Goal: Use online tool/utility: Use online tool/utility

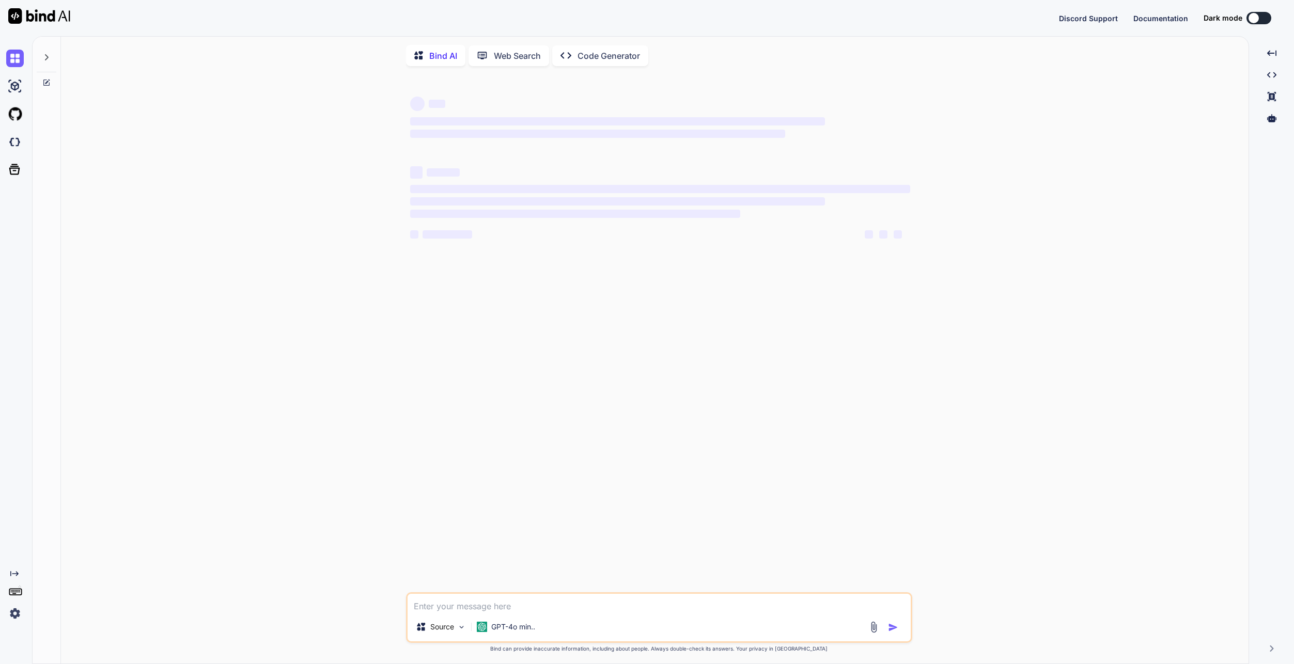
type textarea "x"
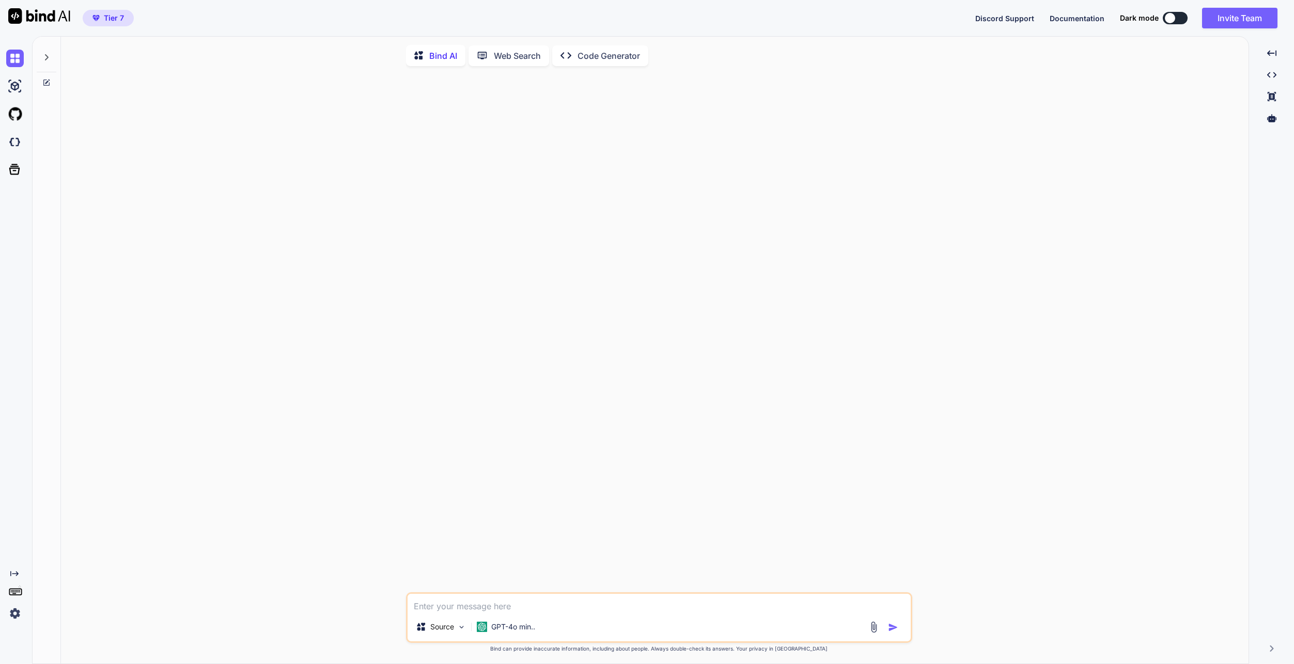
click at [623, 55] on p "Code Generator" at bounding box center [608, 56] width 62 height 12
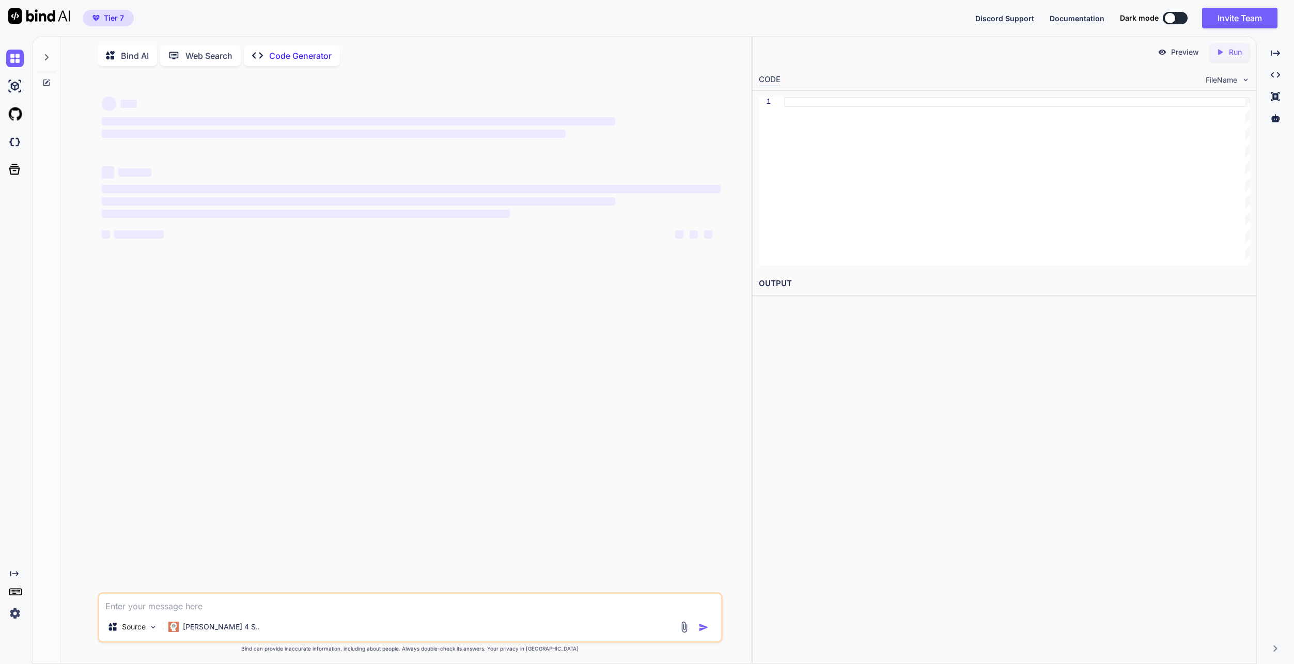
click at [48, 85] on icon at bounding box center [46, 82] width 8 height 8
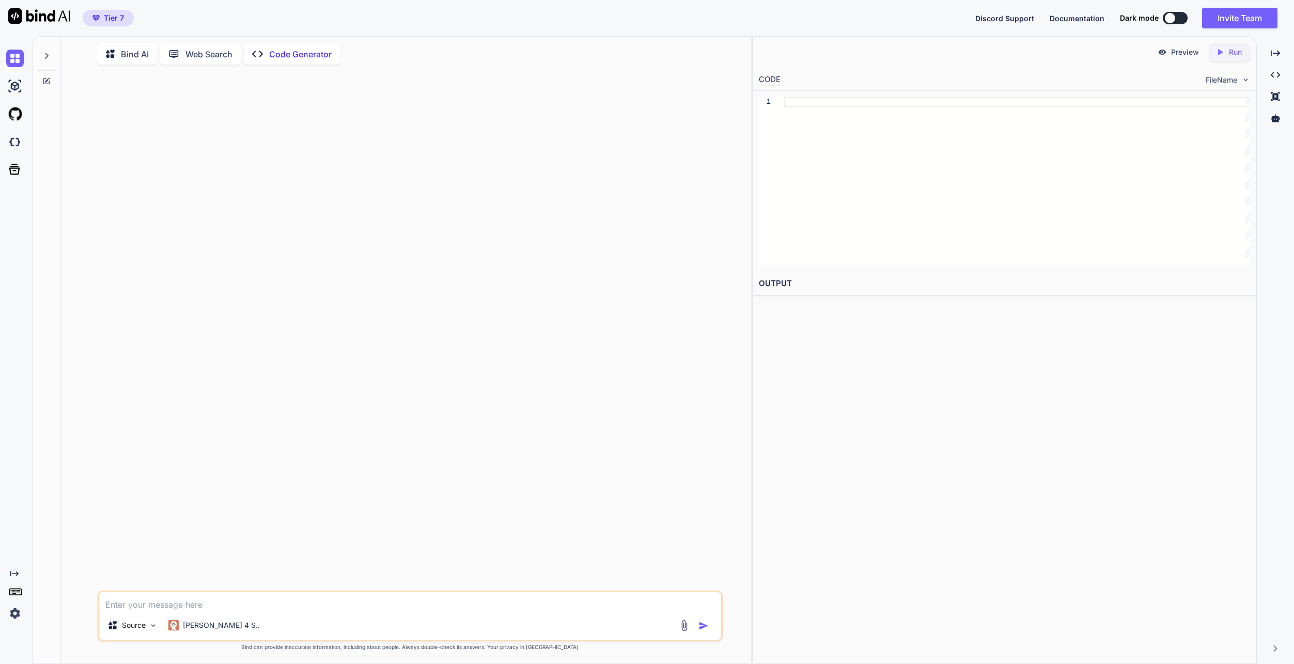
click at [248, 608] on textarea at bounding box center [410, 601] width 622 height 19
paste textarea "Of course. Here is a more persuasive and humanized version of your client messa…"
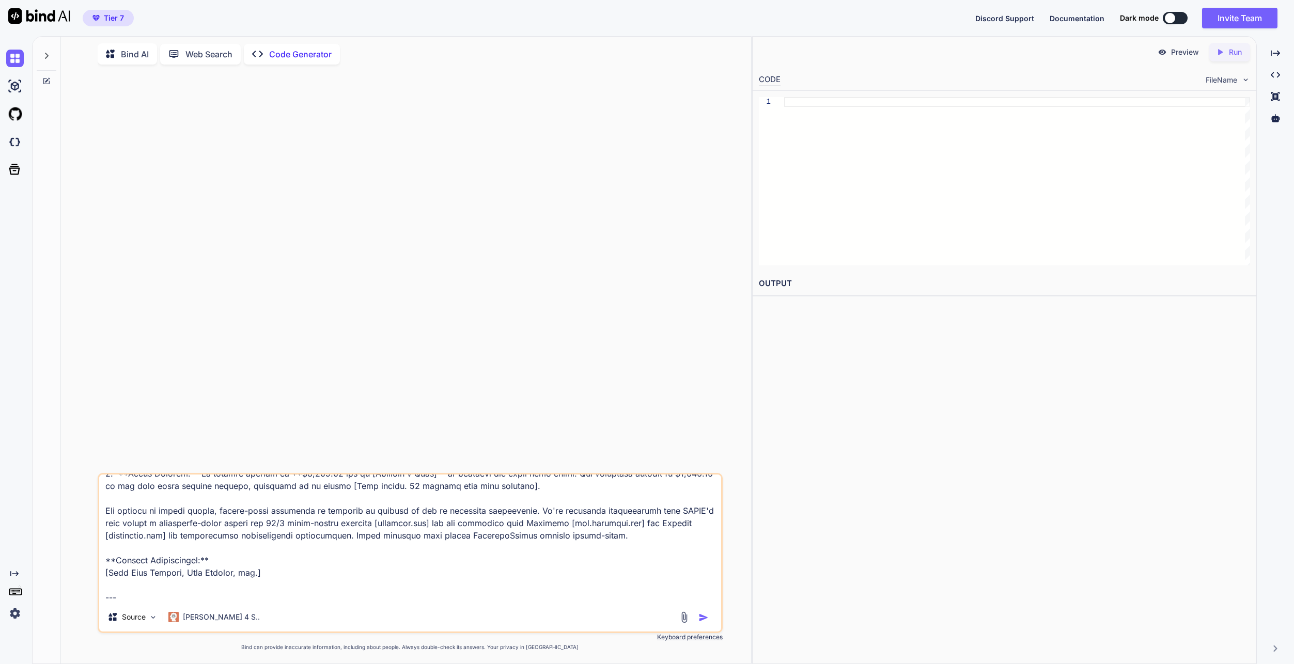
drag, startPoint x: 140, startPoint y: 594, endPoint x: 105, endPoint y: 556, distance: 52.6
click at [105, 556] on textarea at bounding box center [410, 539] width 622 height 128
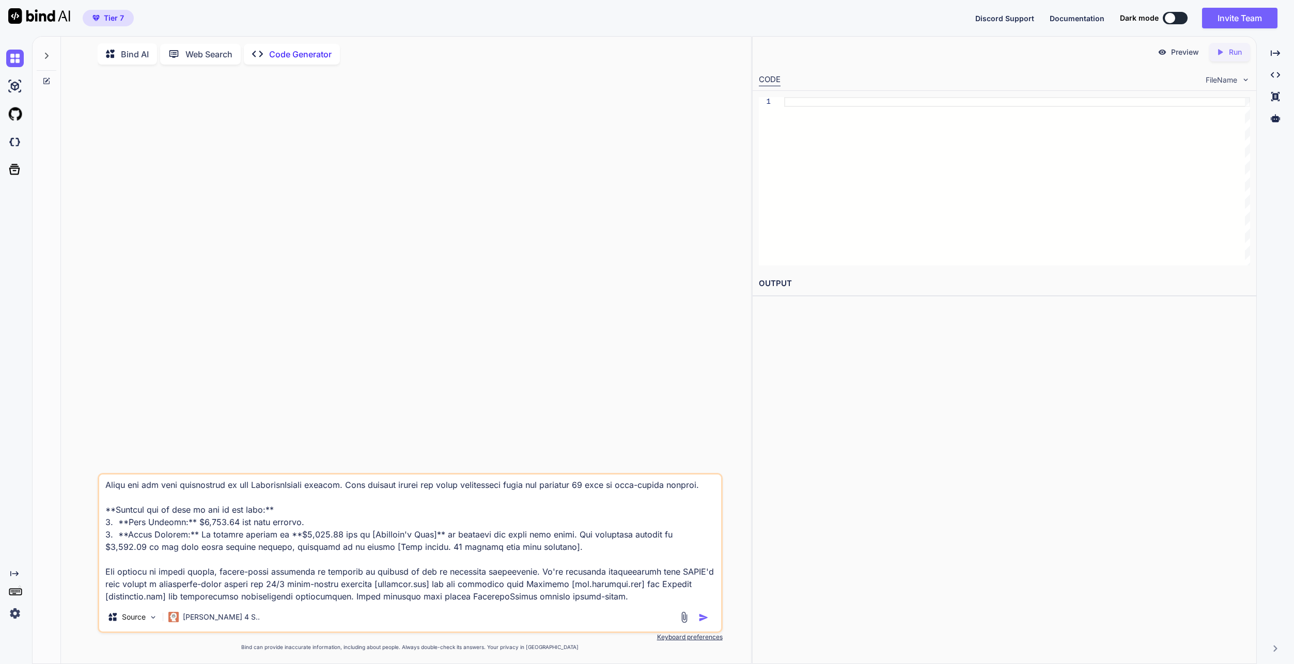
scroll to position [1365, 0]
drag, startPoint x: 626, startPoint y: 559, endPoint x: 220, endPoint y: 527, distance: 407.7
click at [220, 527] on textarea at bounding box center [410, 539] width 622 height 128
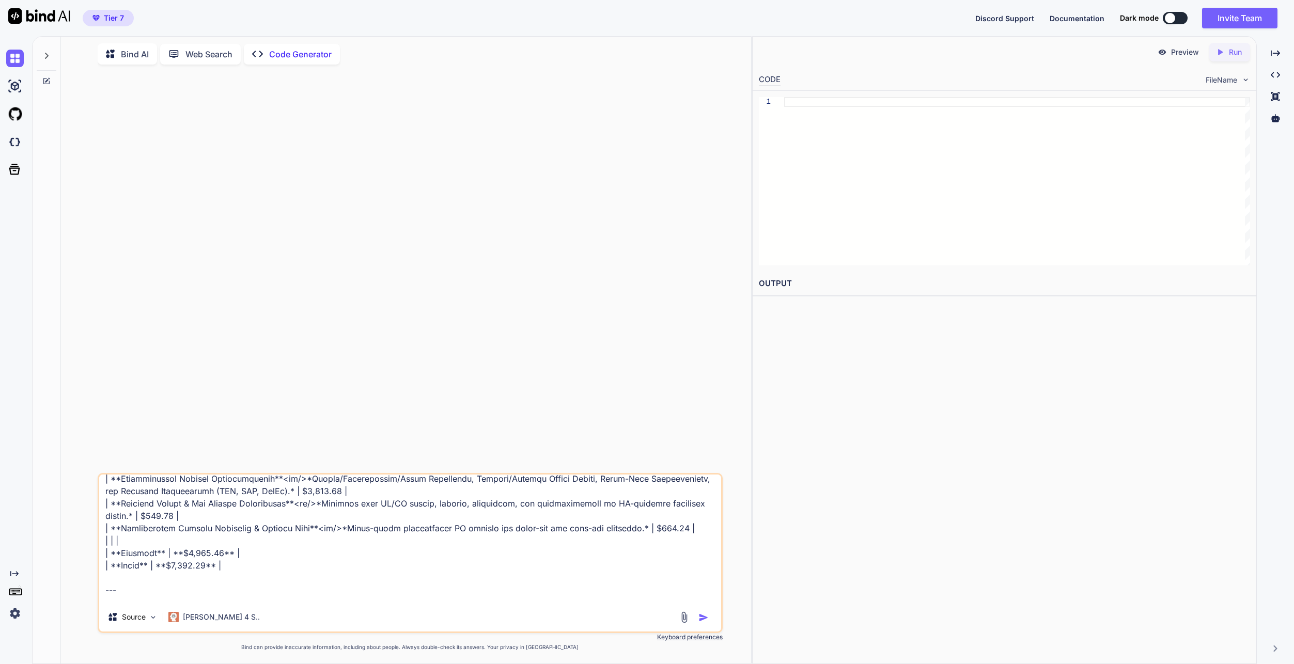
scroll to position [1276, 0]
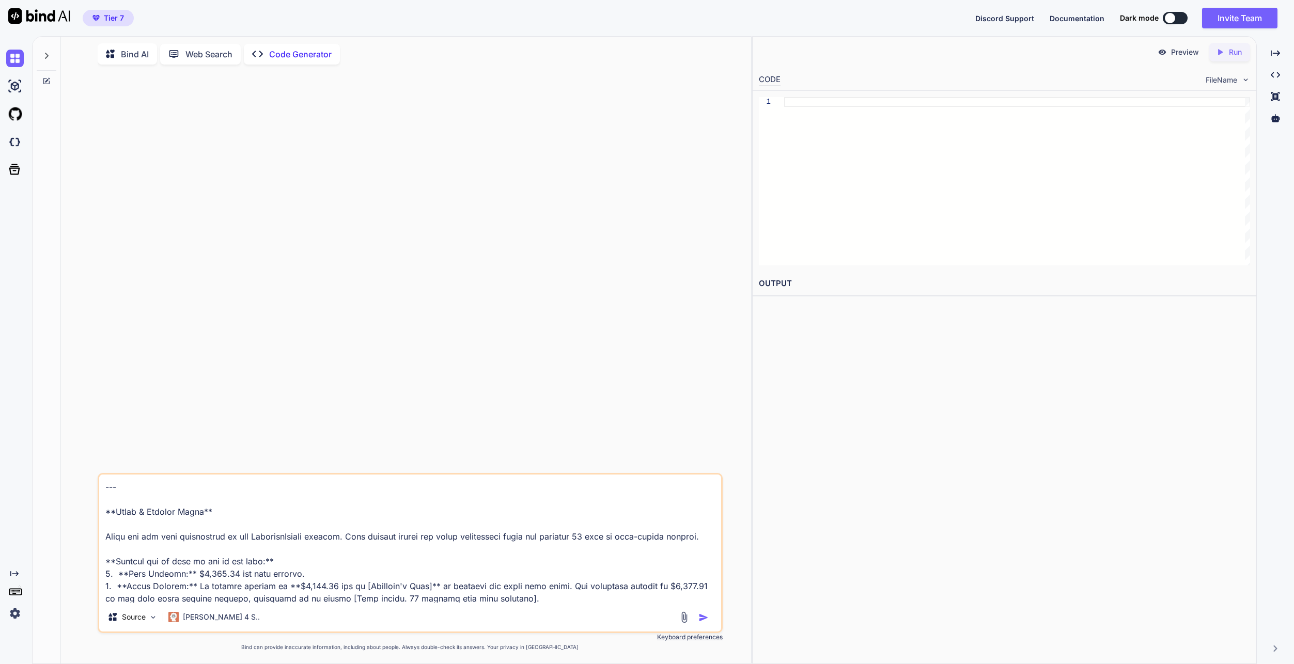
click at [449, 523] on textarea at bounding box center [410, 539] width 622 height 128
click at [498, 532] on textarea at bounding box center [410, 539] width 622 height 128
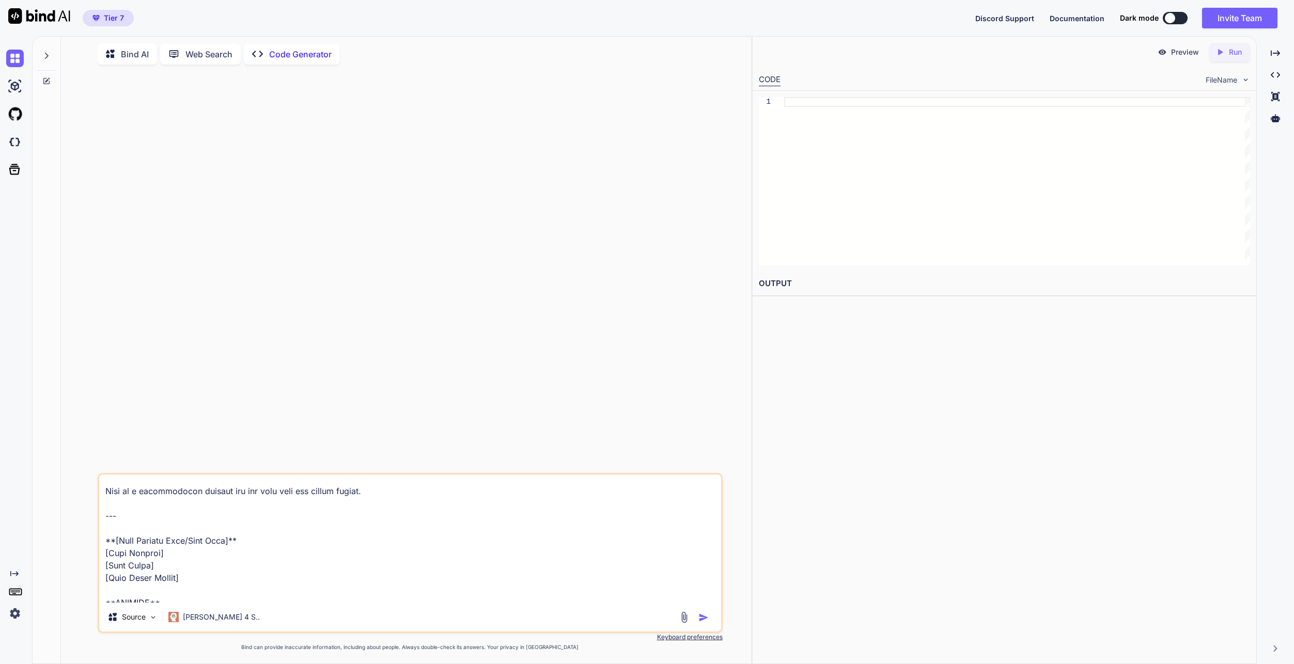
scroll to position [799, 0]
drag, startPoint x: 392, startPoint y: 542, endPoint x: 86, endPoint y: 540, distance: 305.7
click at [86, 540] on div "Source [PERSON_NAME] 4 S.. Created with Bind Always check its answers. Privacy …" at bounding box center [410, 368] width 682 height 591
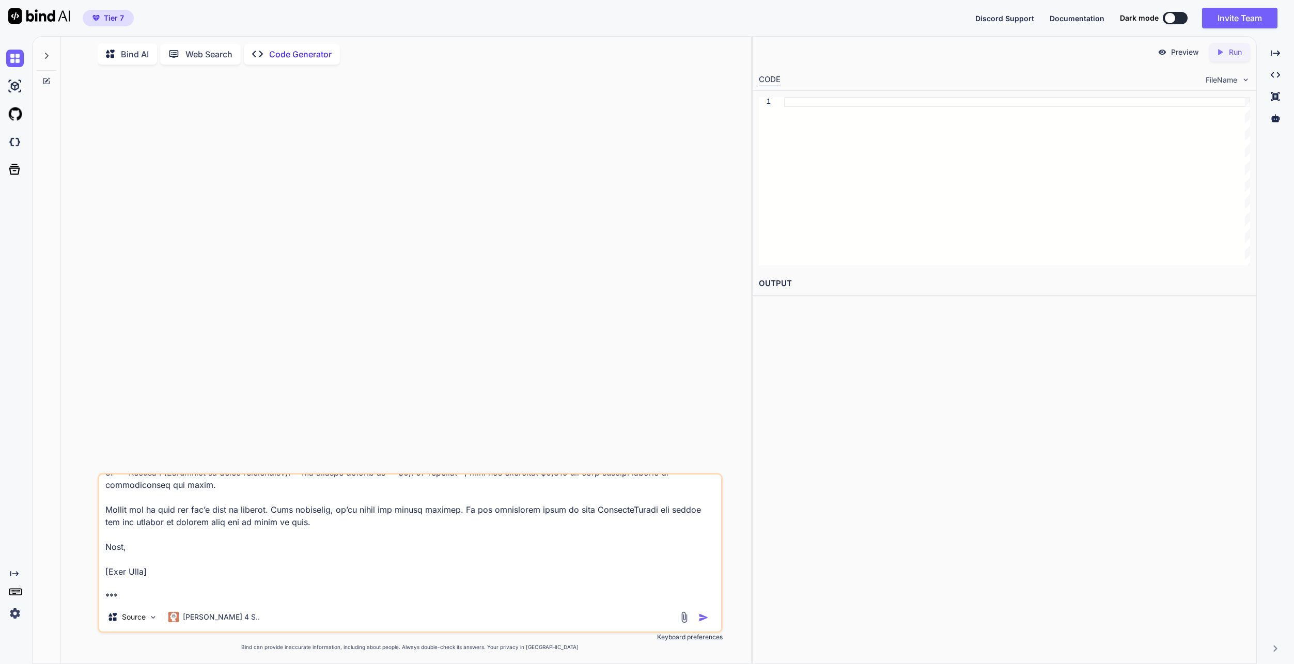
click at [151, 576] on textarea at bounding box center [410, 539] width 622 height 128
drag, startPoint x: 156, startPoint y: 572, endPoint x: 93, endPoint y: 571, distance: 63.0
click at [93, 571] on div "Source [PERSON_NAME] 4 S.. Created with Bind Always check its answers. Privacy …" at bounding box center [410, 368] width 682 height 591
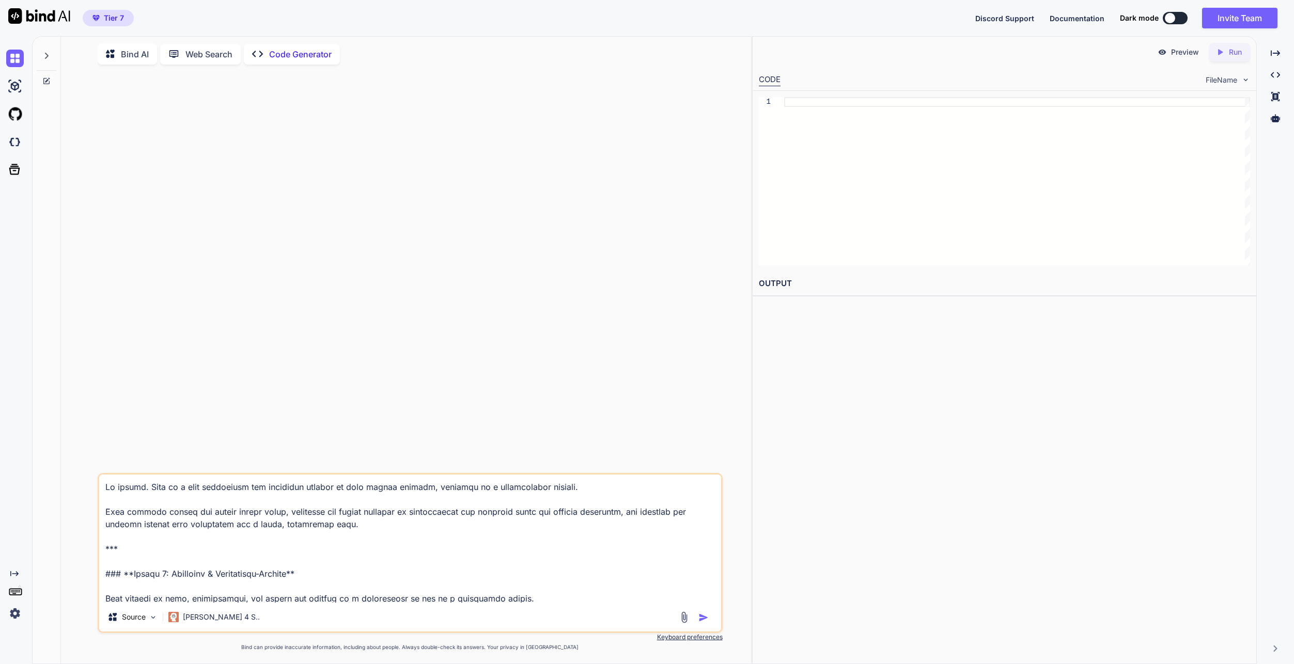
scroll to position [1303, 0]
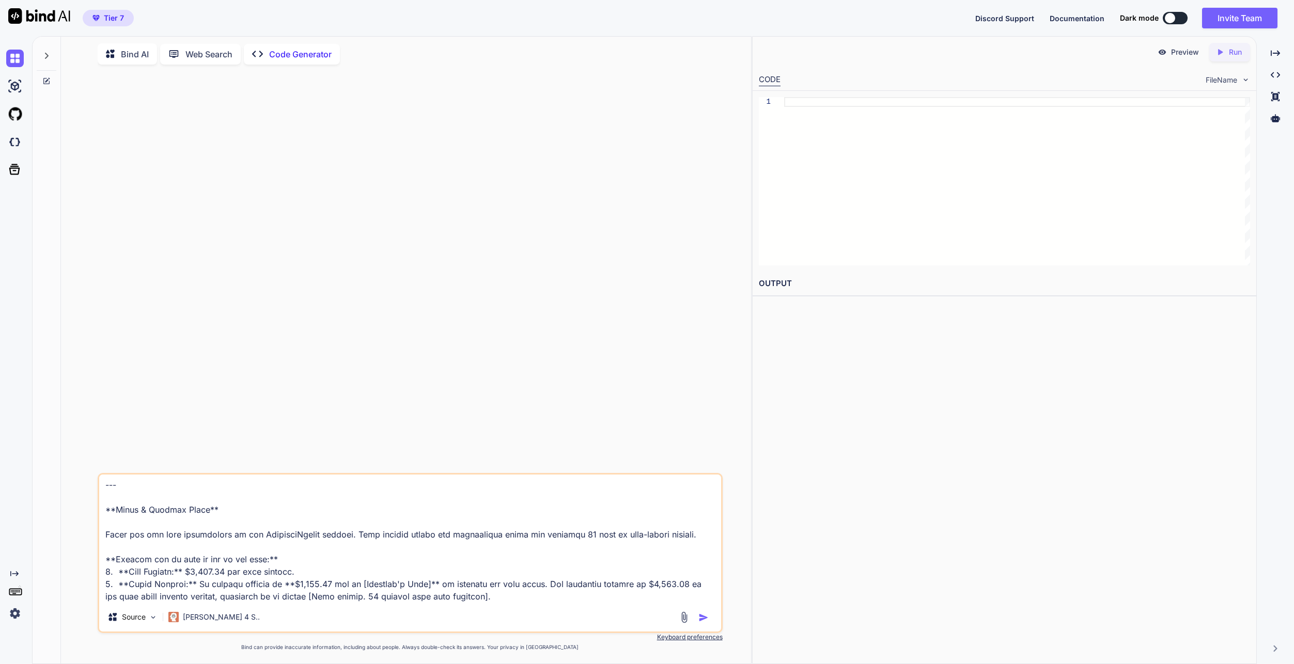
click at [401, 589] on textarea at bounding box center [410, 539] width 622 height 128
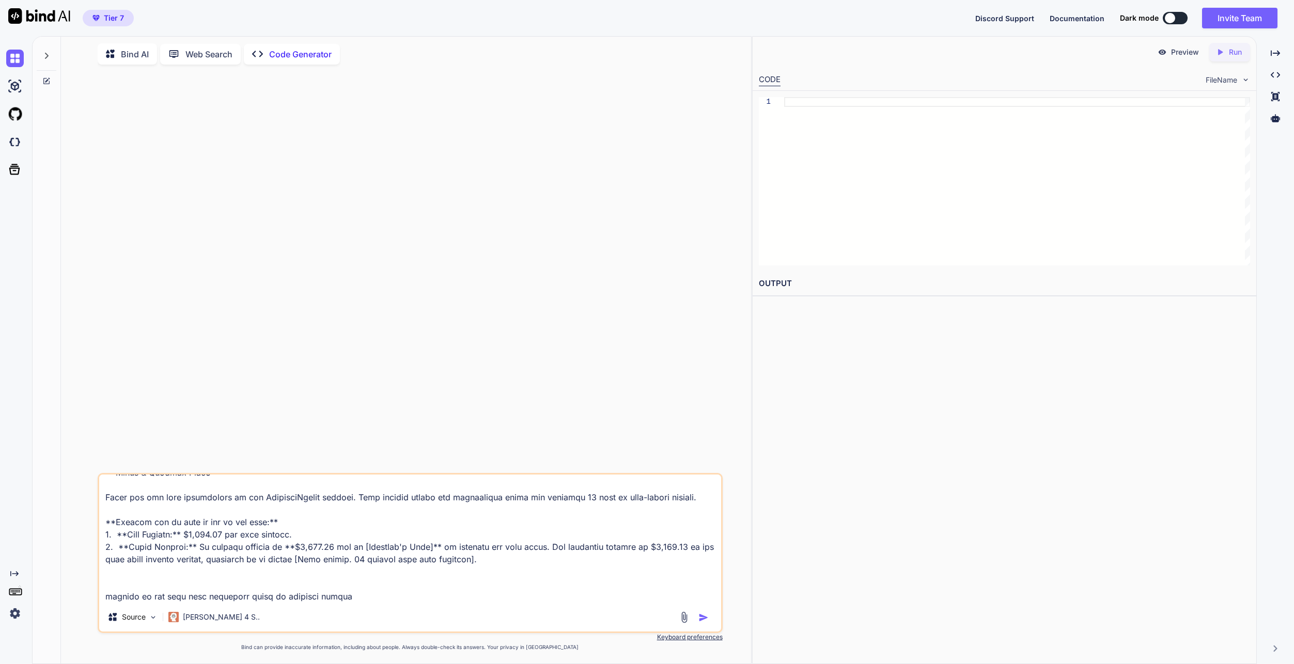
type textarea "Of course. Here is a more persuasive and humanized version of your client messa…"
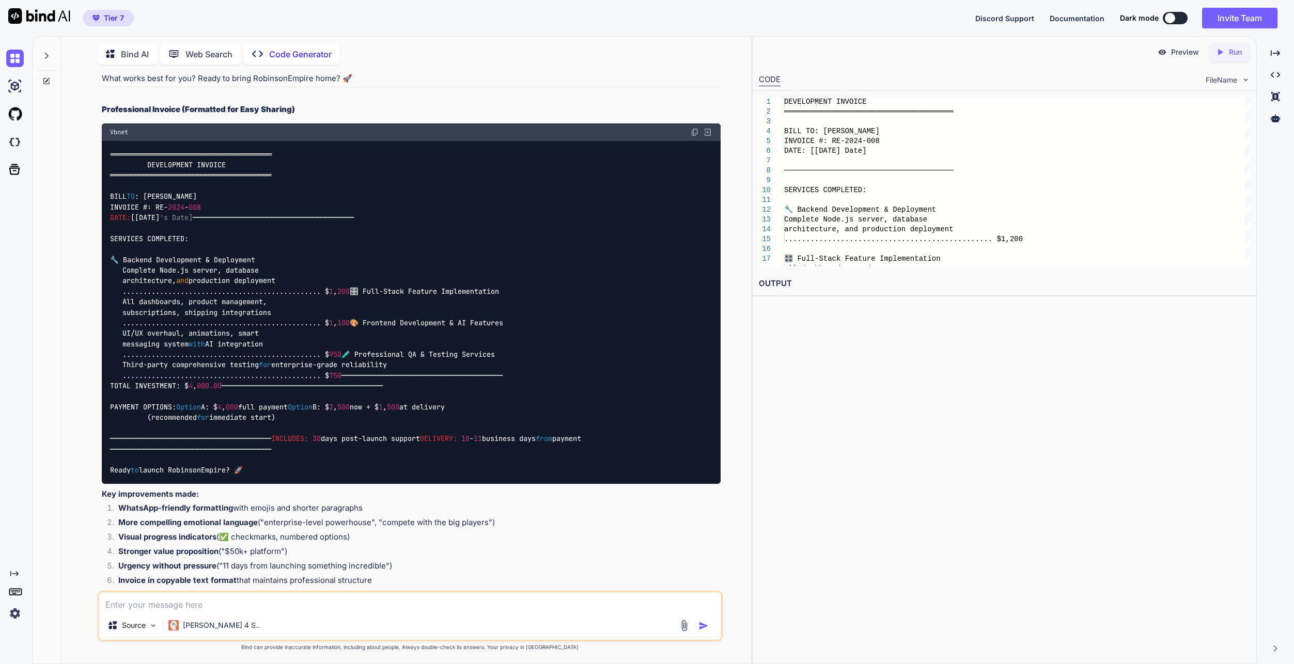
scroll to position [976, 0]
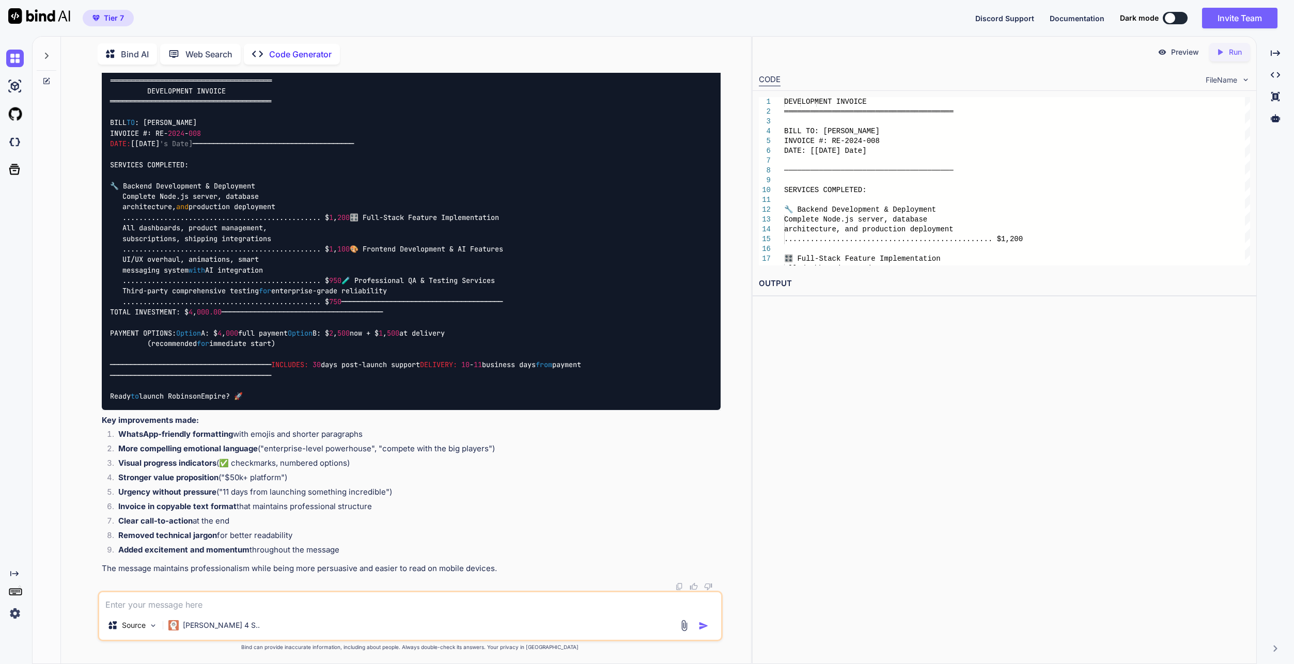
drag, startPoint x: 336, startPoint y: 503, endPoint x: 239, endPoint y: 386, distance: 152.6
click at [239, 386] on div "═══════════════════════════════════════ DEVELOPMENT INVOICE ═══════════════════…" at bounding box center [411, 238] width 619 height 343
drag, startPoint x: 239, startPoint y: 386, endPoint x: 257, endPoint y: 499, distance: 114.4
click at [257, 410] on div "═══════════════════════════════════════ DEVELOPMENT INVOICE ═══════════════════…" at bounding box center [411, 238] width 619 height 343
click at [242, 410] on div "═══════════════════════════════════════ DEVELOPMENT INVOICE ═══════════════════…" at bounding box center [411, 238] width 619 height 343
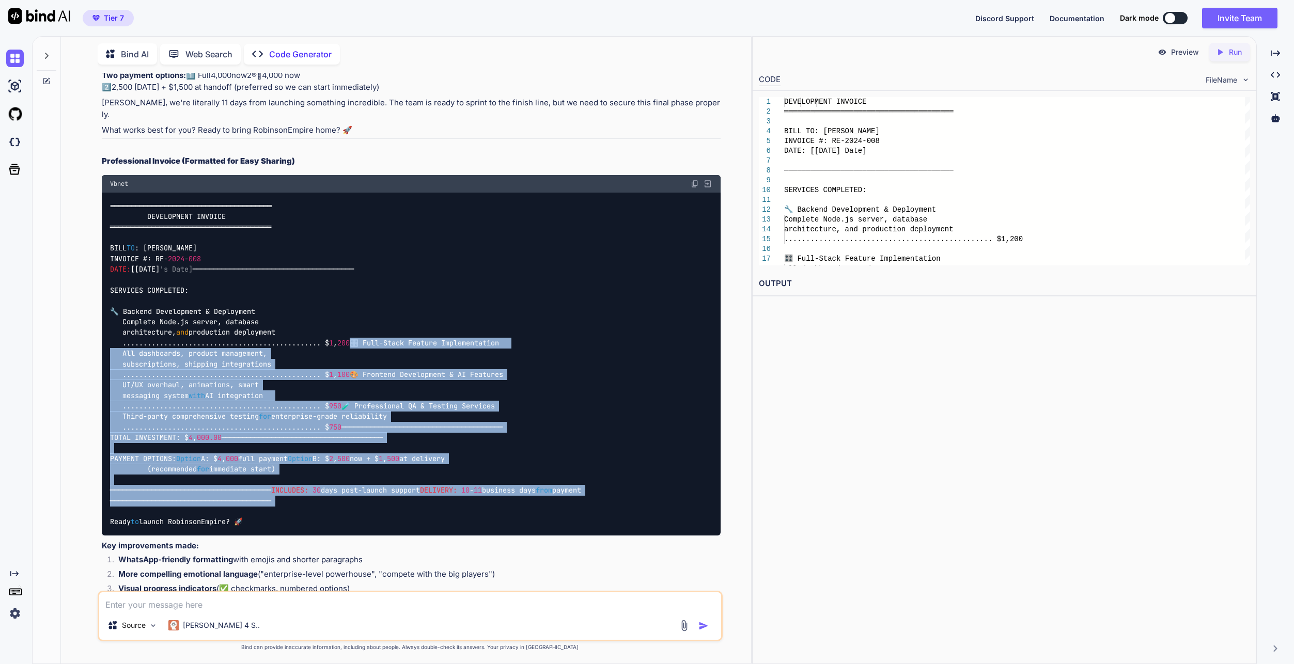
scroll to position [718, 0]
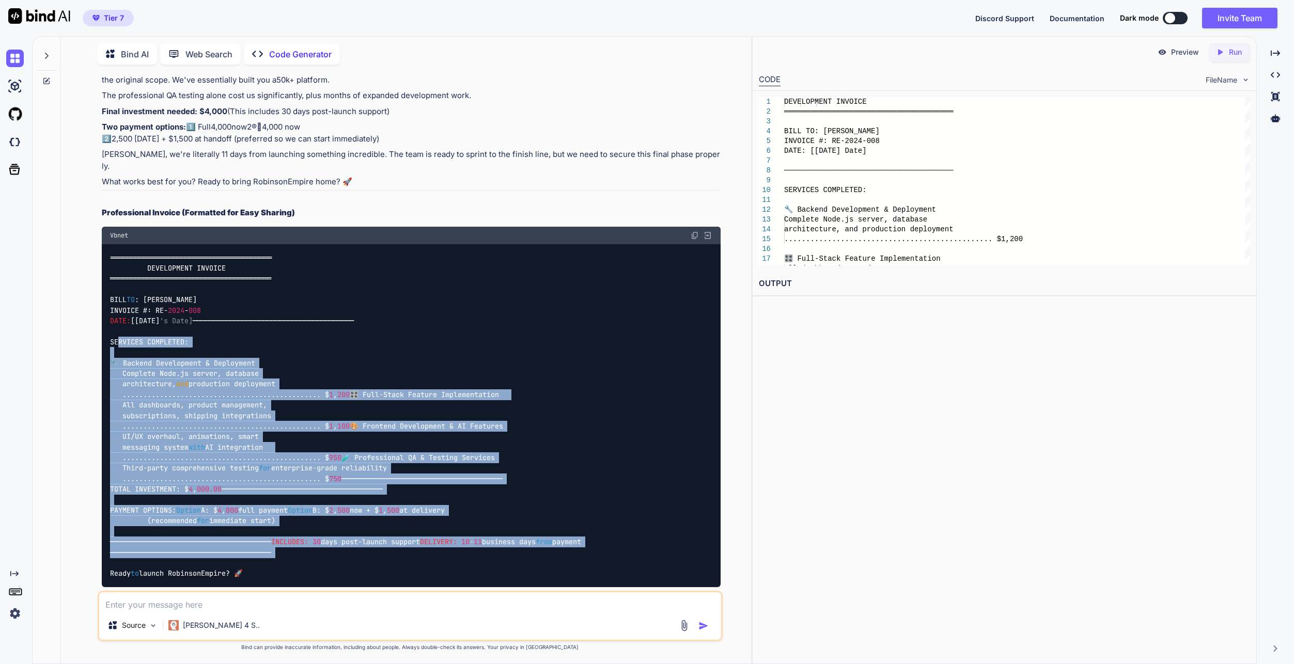
drag, startPoint x: 320, startPoint y: 483, endPoint x: 92, endPoint y: 373, distance: 252.7
click at [92, 373] on div "You Code Generator Here's an improved, WhatsApp-friendly version that's more co…" at bounding box center [410, 368] width 682 height 591
copy code "LOREMIPS DOLORSITA: 🔧 Consect Adipiscinge & Seddoeiusm Temporin Utla.et dolore,…"
click at [436, 490] on div "═══════════════════════════════════════ DEVELOPMENT INVOICE ═══════════════════…" at bounding box center [411, 415] width 619 height 343
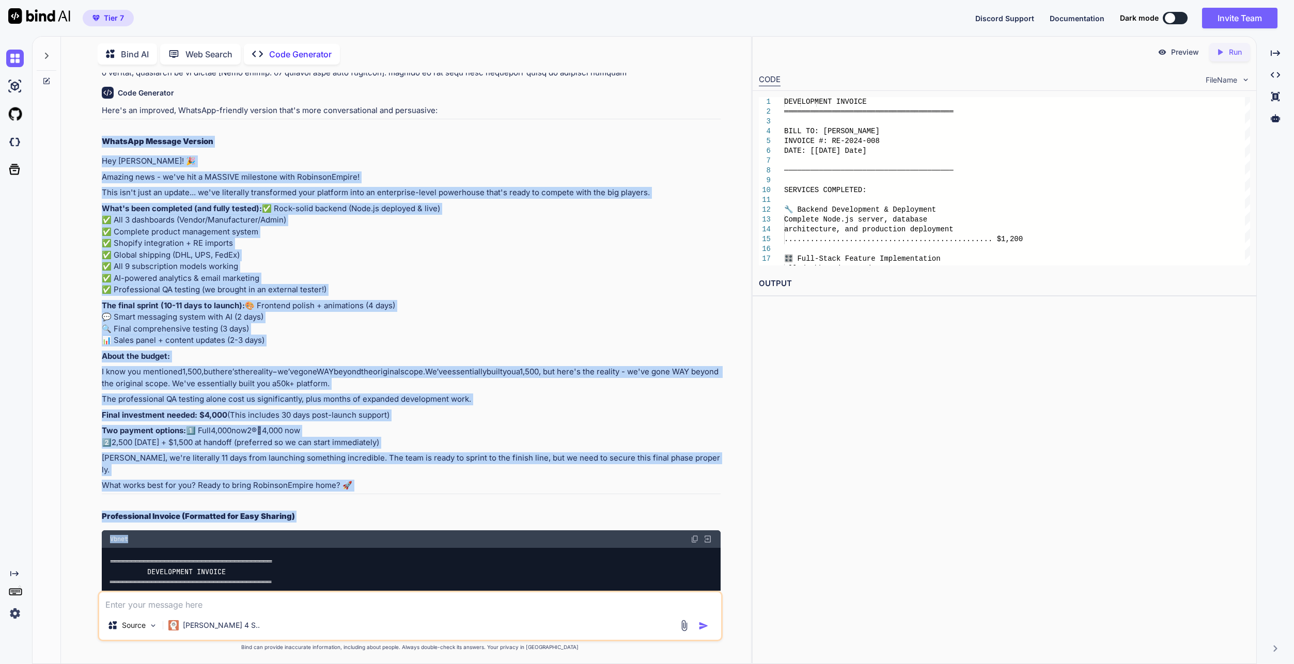
scroll to position [1085, 0]
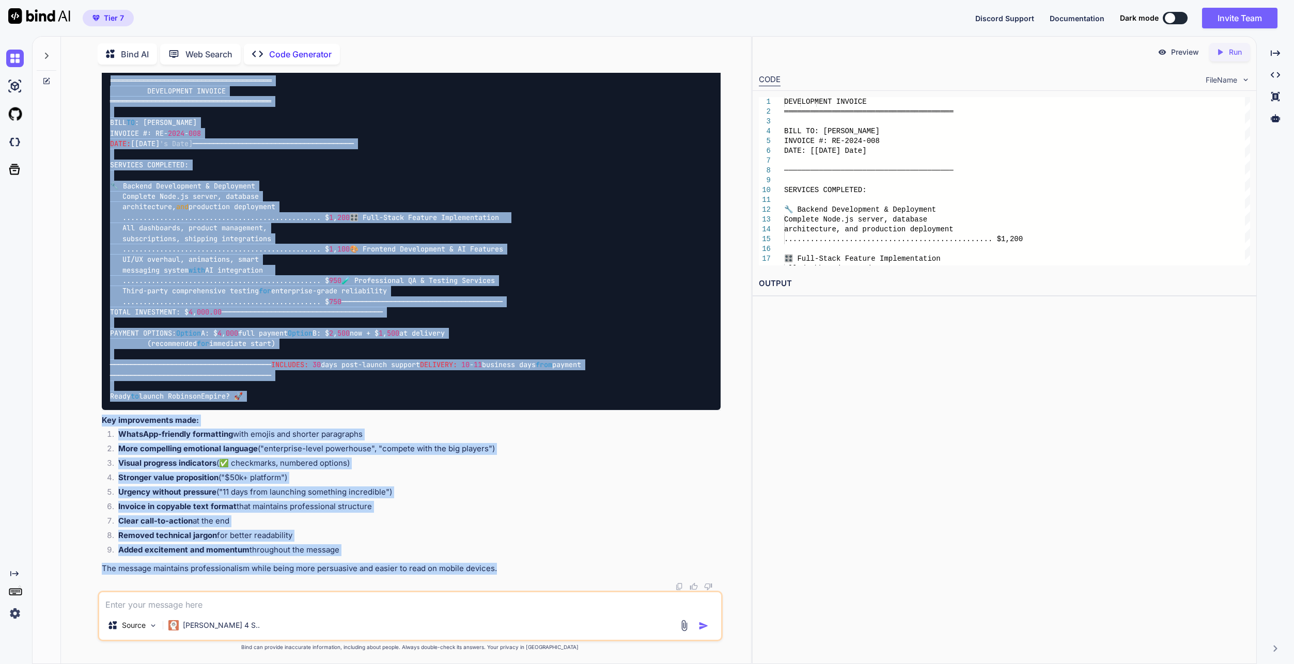
drag, startPoint x: 104, startPoint y: 141, endPoint x: 609, endPoint y: 574, distance: 665.0
click at [609, 574] on div "Here's an improved, WhatsApp-friendly version that's more conversational and pe…" at bounding box center [411, 99] width 619 height 950
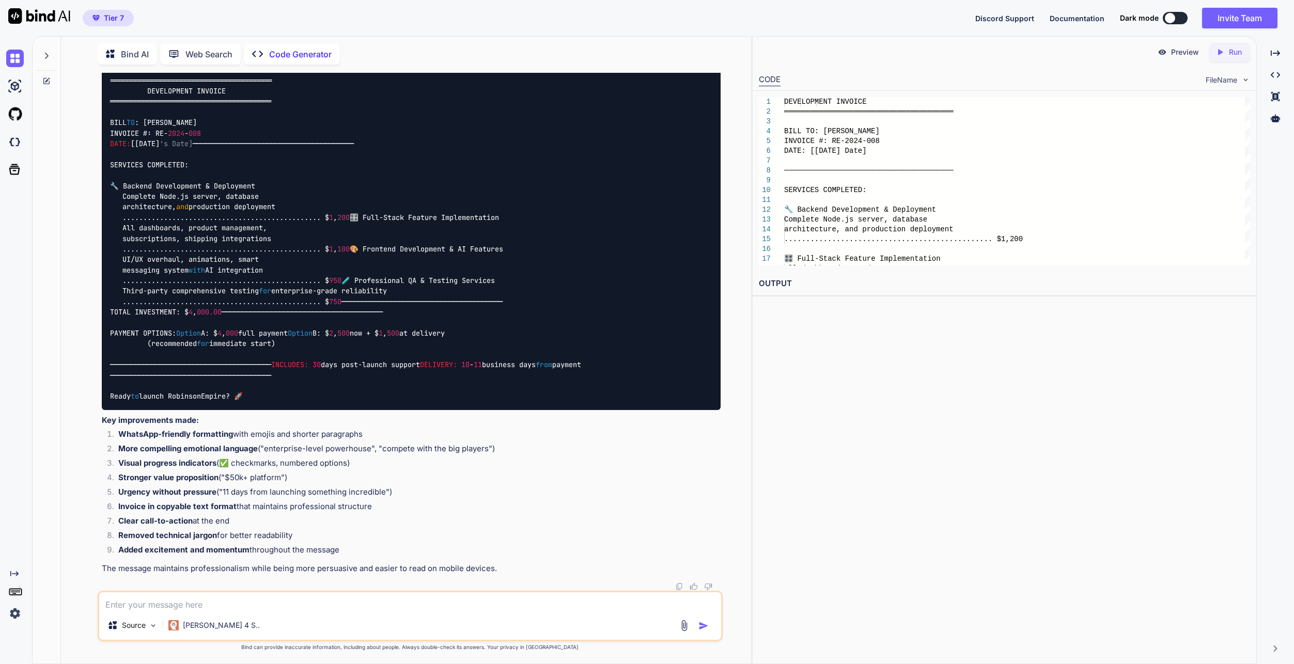
click at [46, 80] on icon at bounding box center [47, 79] width 5 height 5
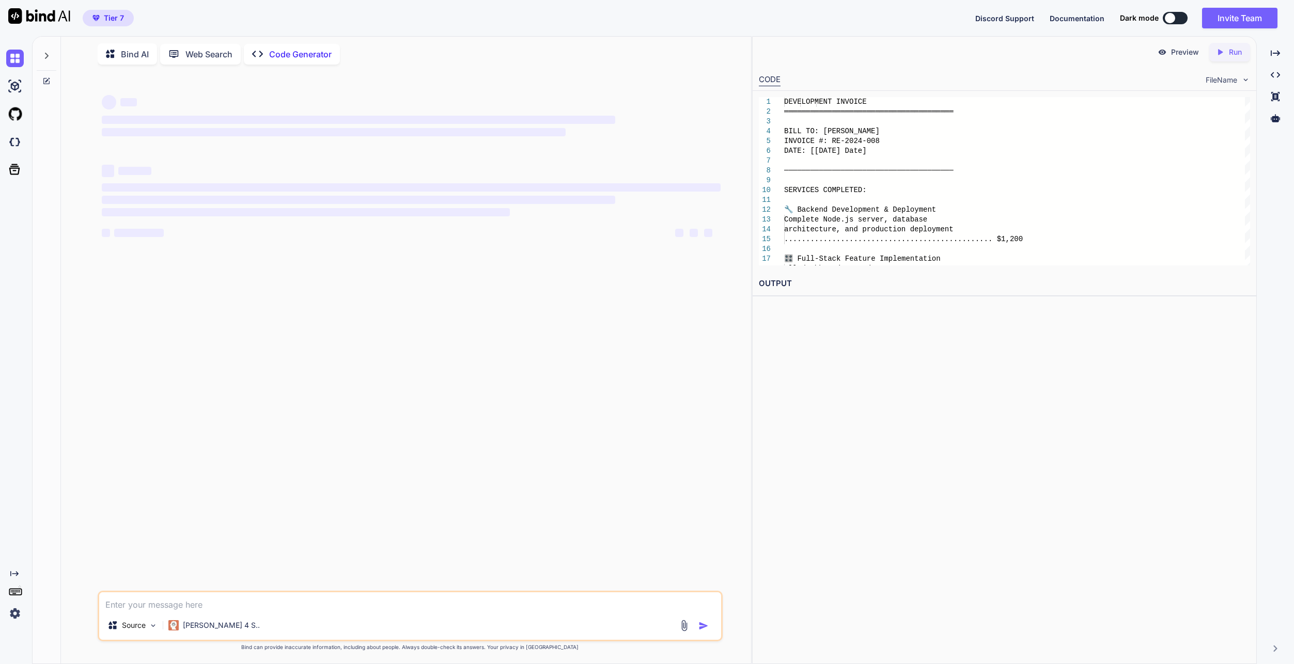
click at [190, 636] on div "[PERSON_NAME] 4 S.." at bounding box center [214, 627] width 100 height 25
click at [195, 623] on p "[PERSON_NAME] 4 S.." at bounding box center [221, 625] width 77 height 10
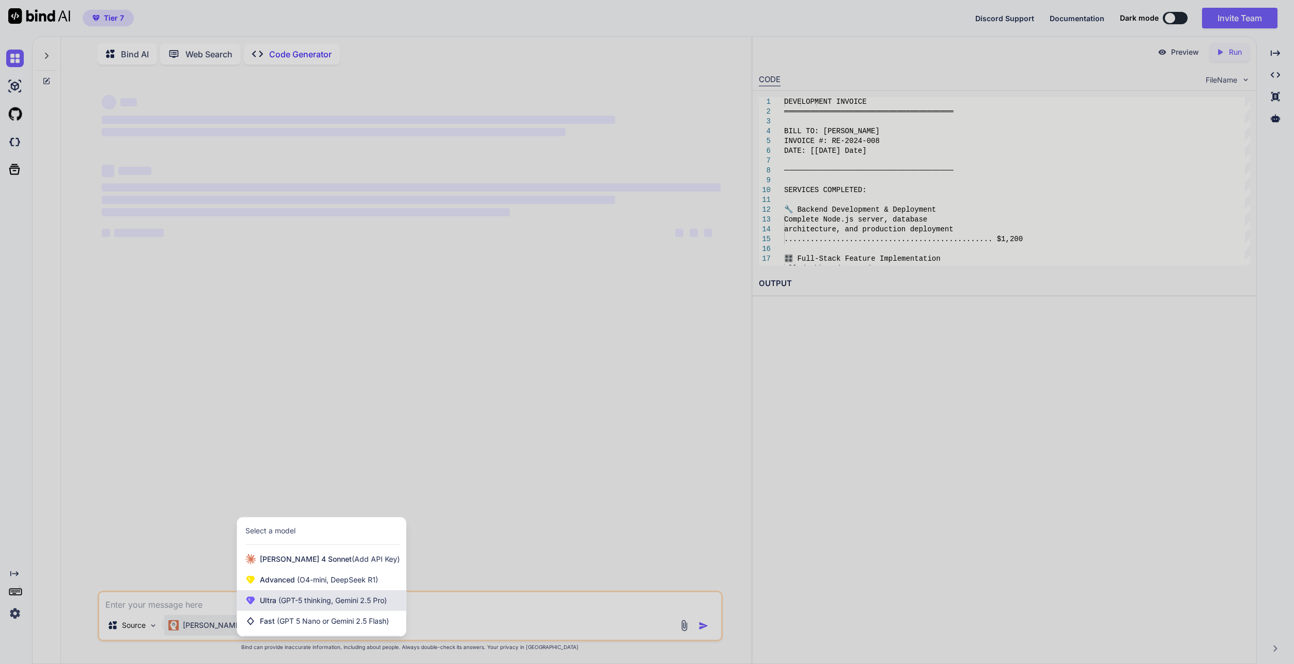
click at [315, 609] on div "Ultra (GPT-5 thinking, Gemini 2.5 Pro)" at bounding box center [321, 600] width 169 height 21
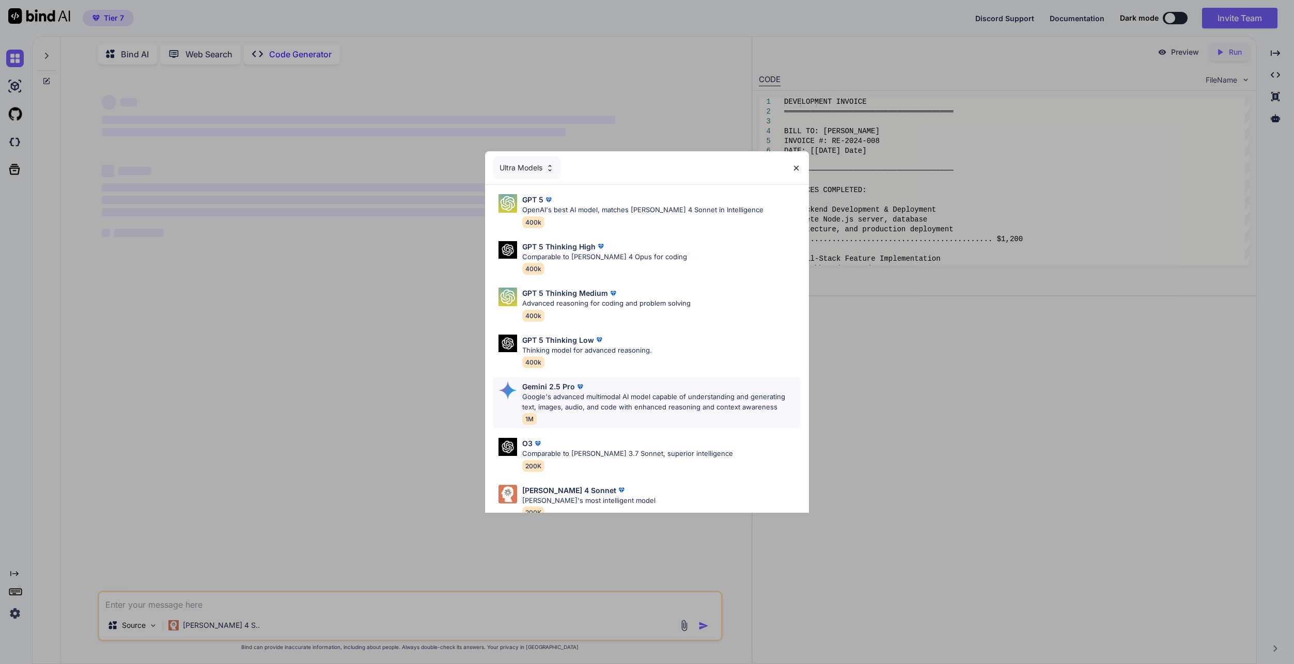
click at [632, 391] on div "Gemini 2.5 Pro" at bounding box center [661, 386] width 278 height 11
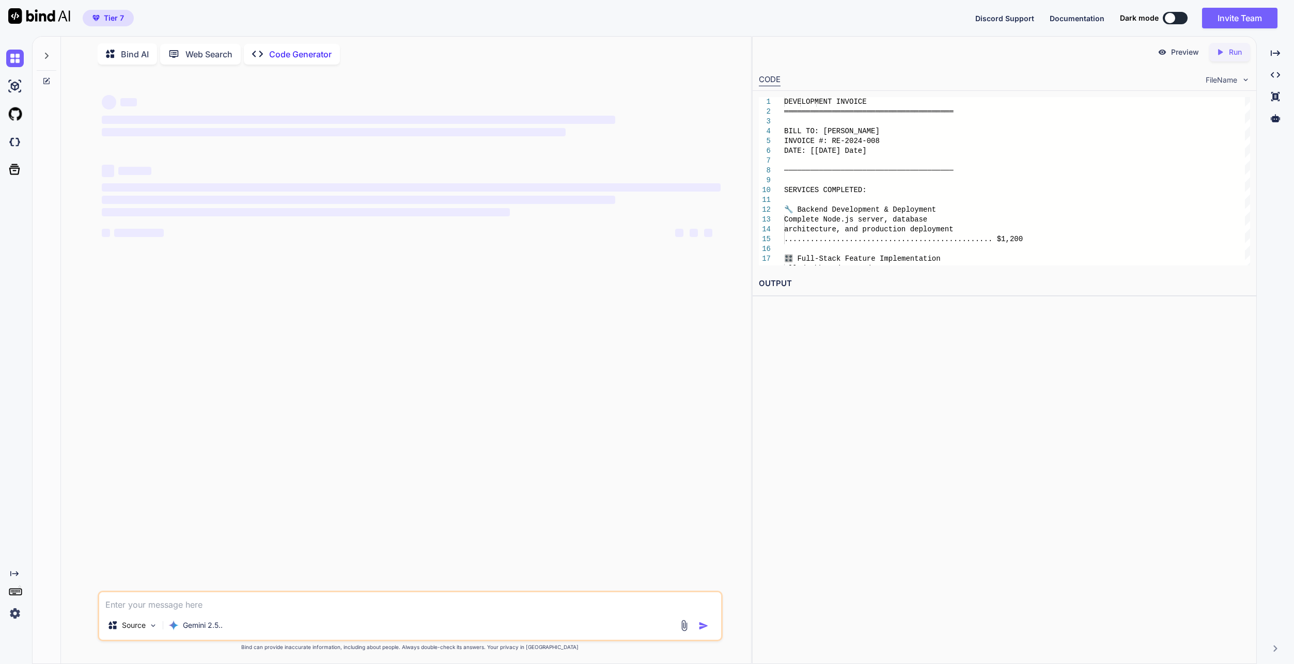
click at [179, 607] on textarea at bounding box center [410, 601] width 622 height 19
paste textarea "LoremIps Dolorsi Ametcon Adi Elits! 🎉 Doeiusm temp - in'ut lab e DOLOREM aliqua…"
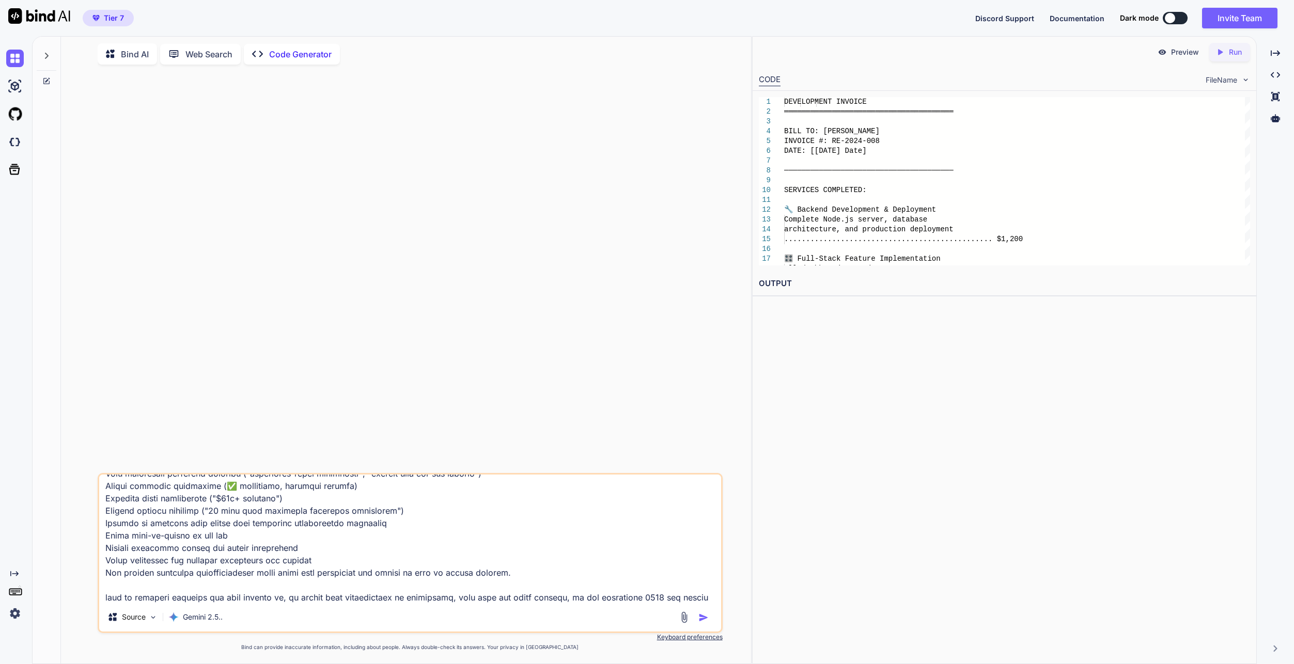
scroll to position [2380, 0]
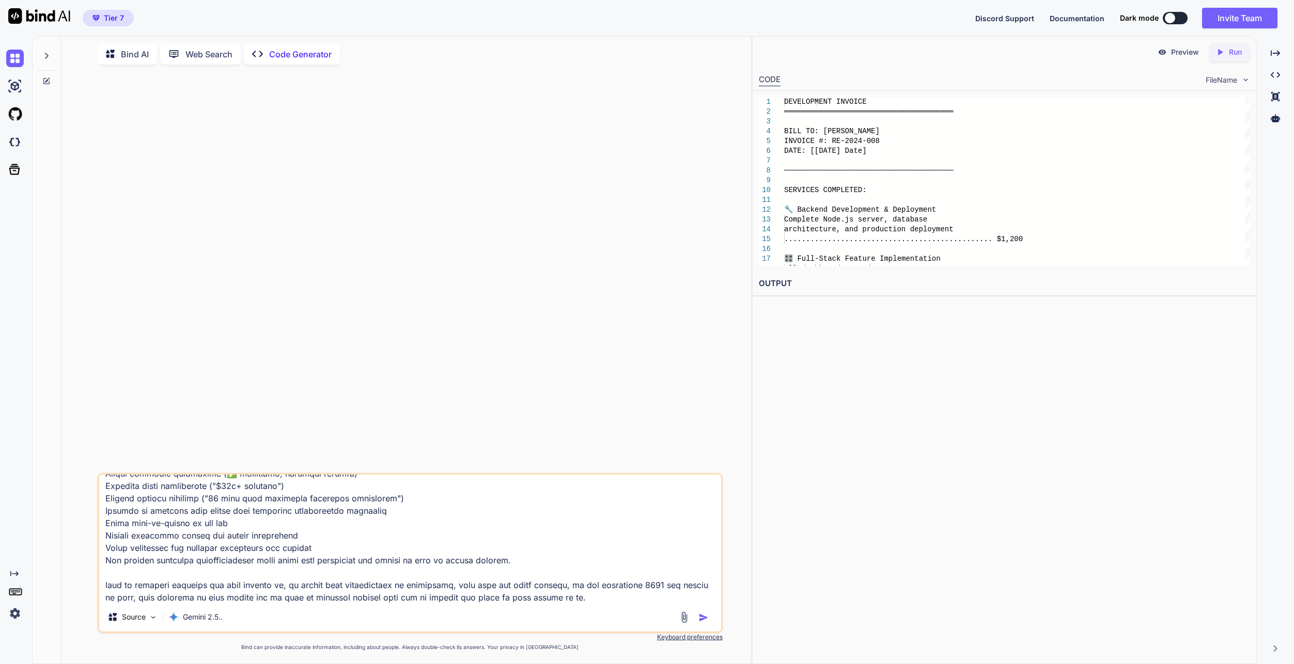
type textarea "LoremIps Dolorsi Ametcon Adi Elits! 🎉 Doeiusm temp - in'ut lab e DOLOREM aliqua…"
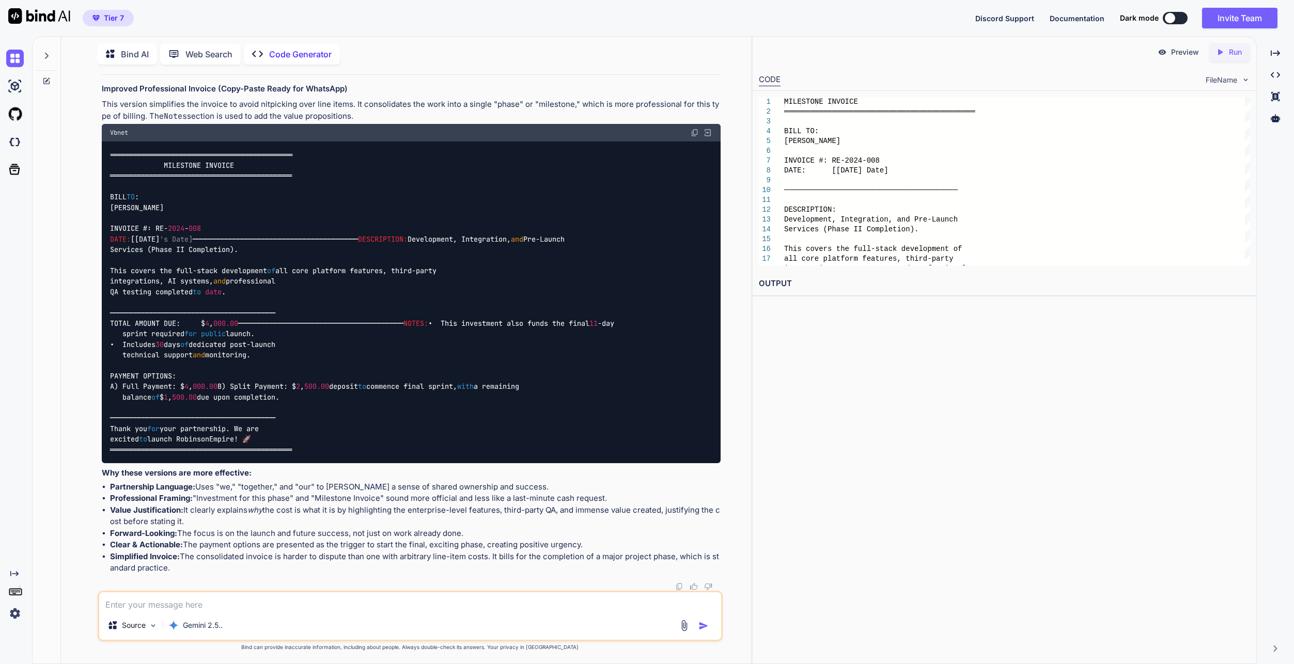
scroll to position [1149, 0]
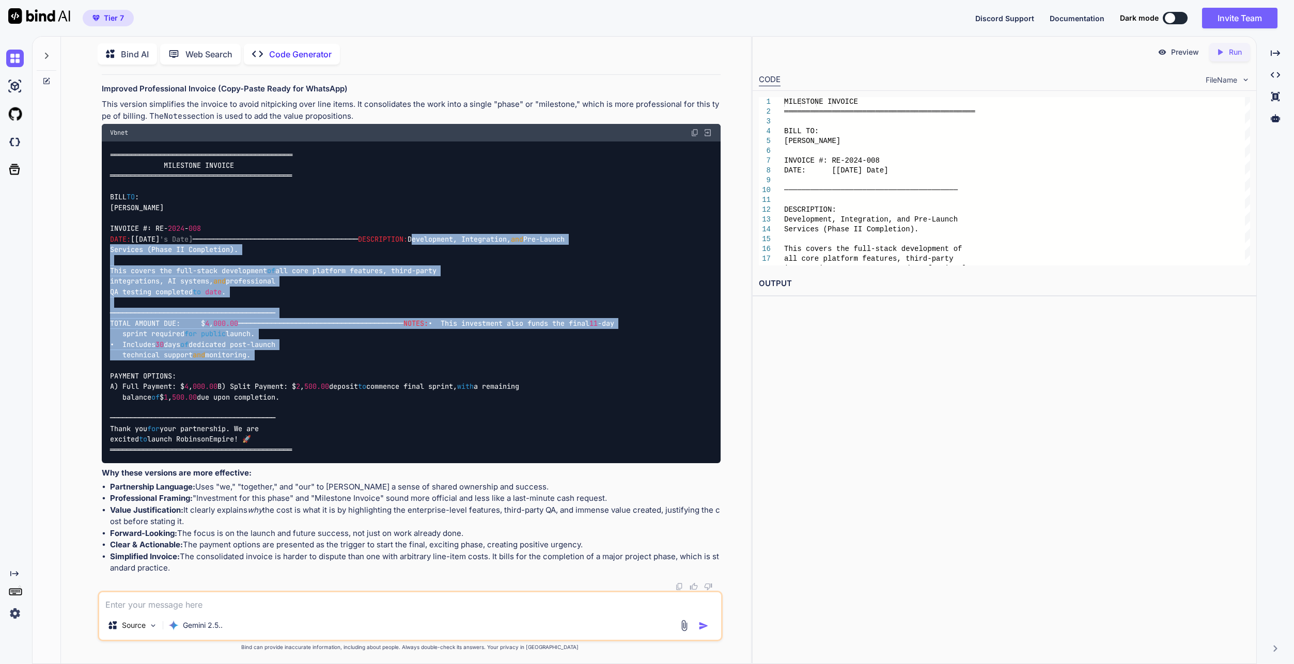
drag, startPoint x: 280, startPoint y: 437, endPoint x: 91, endPoint y: 273, distance: 250.8
click at [91, 273] on div "You Code Generator Of course. The key here is to shift the tone from a transact…" at bounding box center [410, 368] width 682 height 591
copy code "Development, Integration, and Pre-Launch Services (Phase II Completion). This c…"
click at [587, 397] on div "════════════════════════════════════════════ MILESTONE INVOICE ════════════════…" at bounding box center [411, 302] width 619 height 322
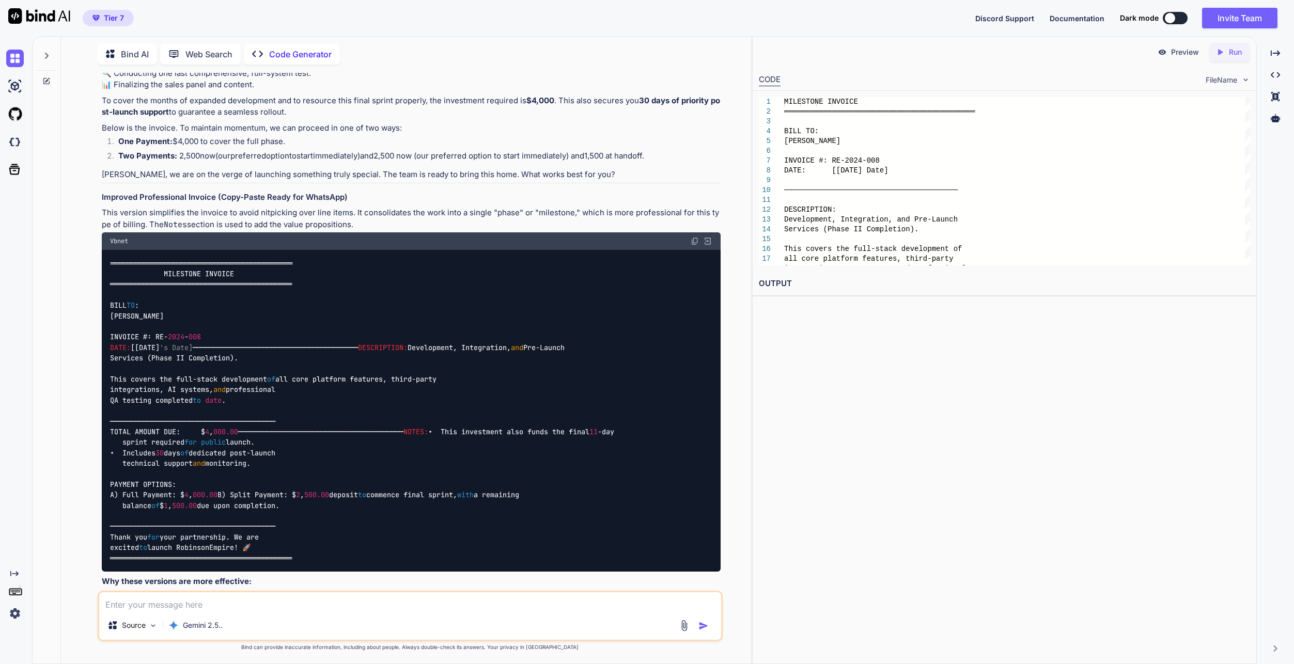
scroll to position [736, 0]
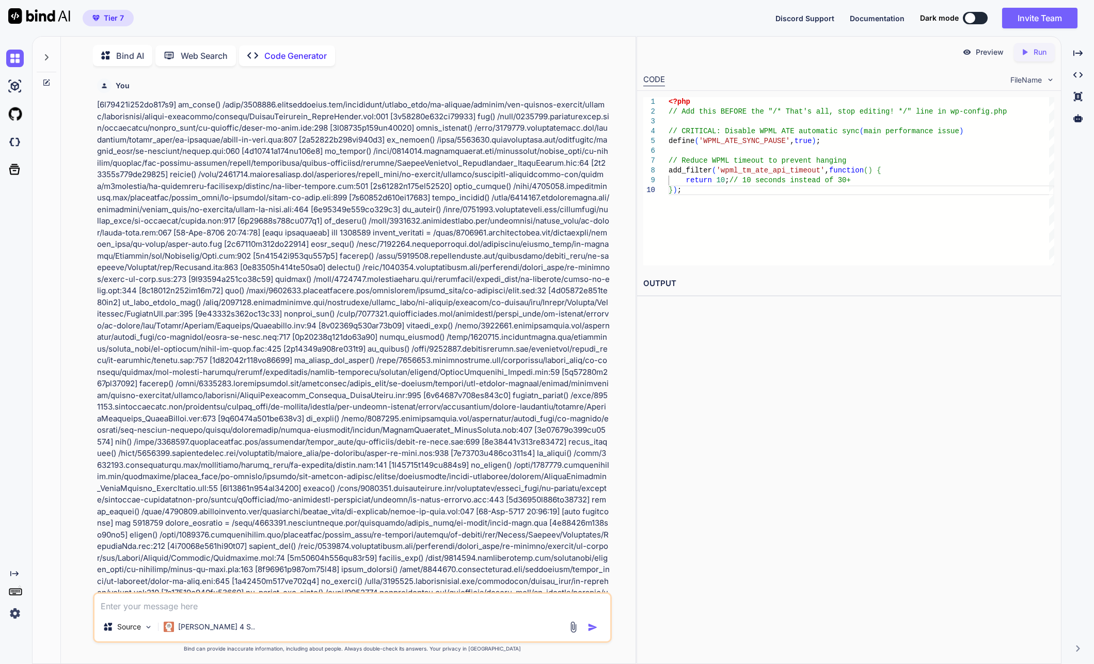
scroll to position [19, 0]
